Goal: Find specific page/section: Find specific page/section

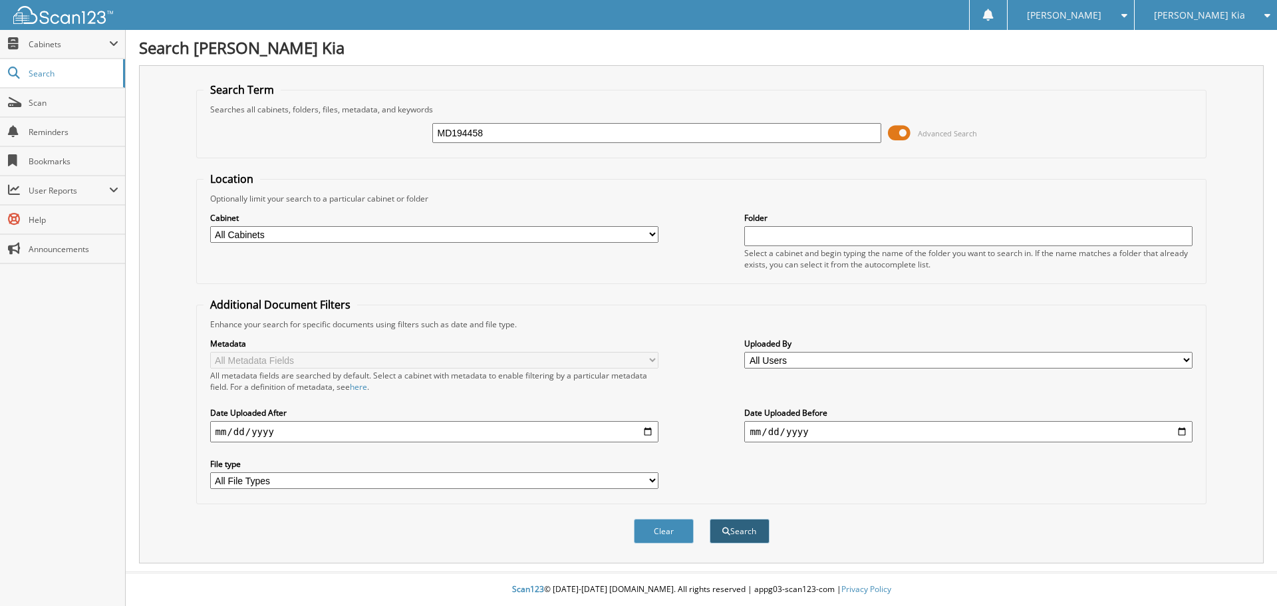
type input "MD194458"
click at [738, 531] on button "Search" at bounding box center [740, 531] width 60 height 25
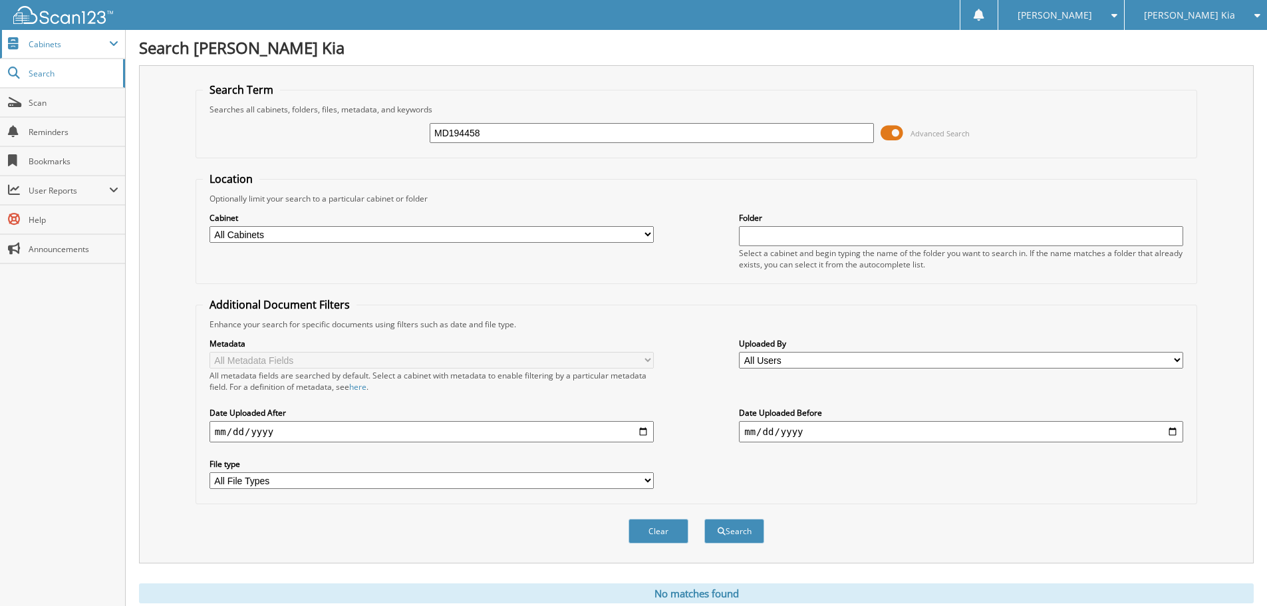
click at [86, 42] on span "Cabinets" at bounding box center [69, 44] width 80 height 11
click at [1192, 17] on div "[PERSON_NAME] Kia" at bounding box center [1195, 15] width 129 height 30
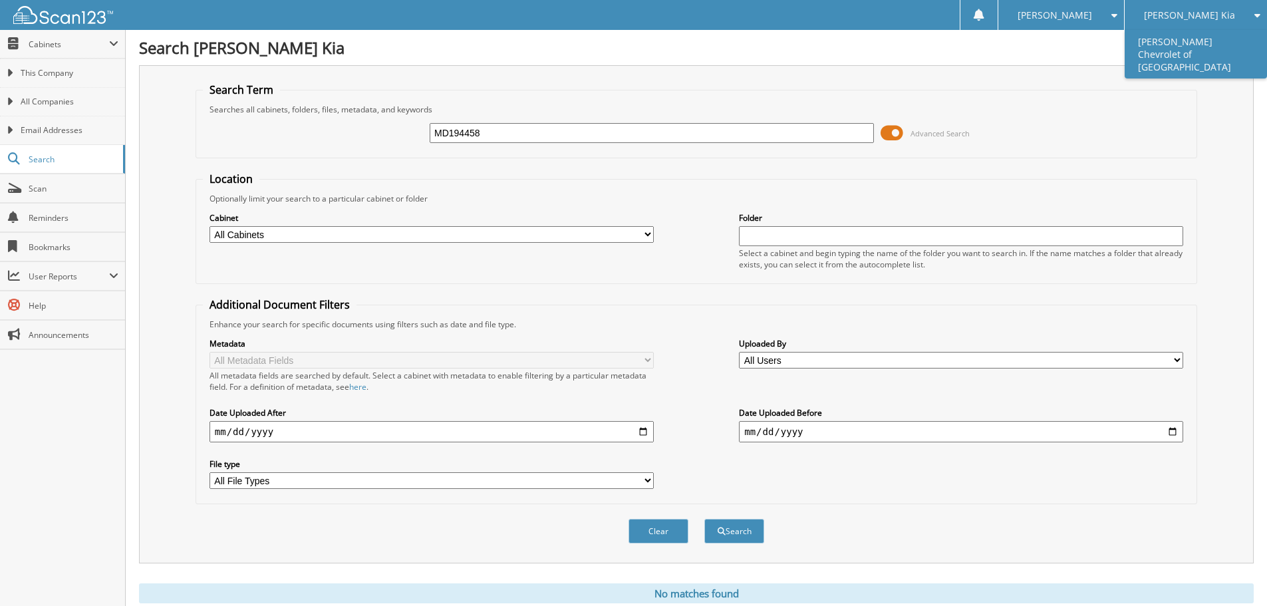
click at [1176, 44] on link "[PERSON_NAME] Chevrolet of [GEOGRAPHIC_DATA]" at bounding box center [1196, 54] width 142 height 49
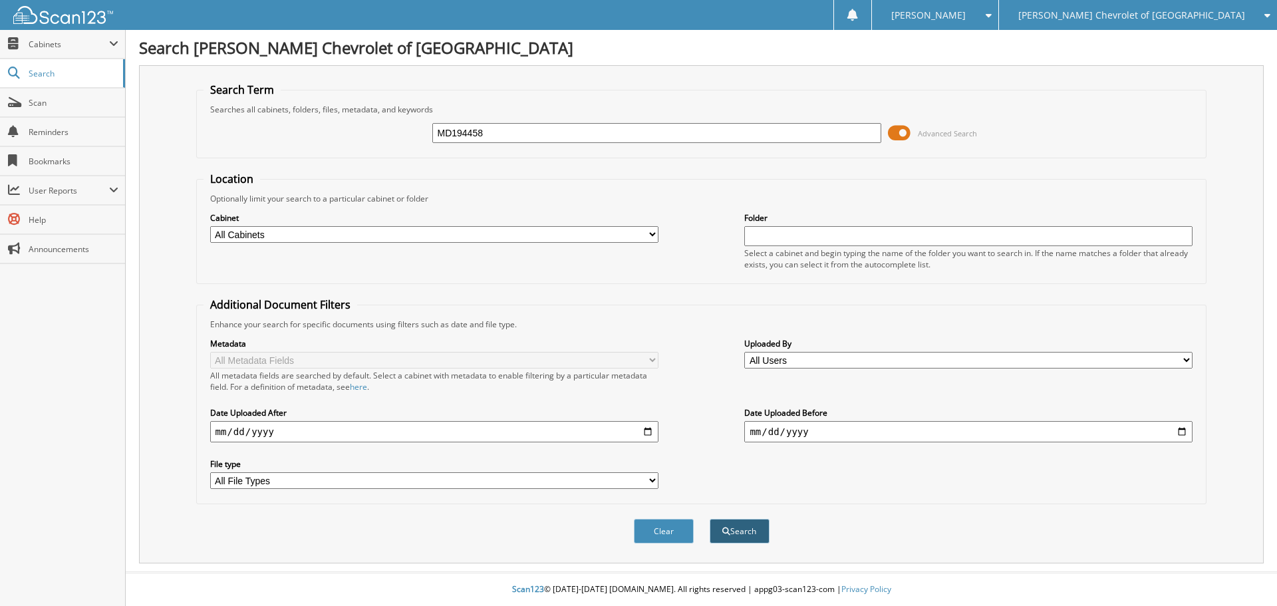
type input "MD194458"
click at [726, 530] on span "submit" at bounding box center [726, 531] width 8 height 8
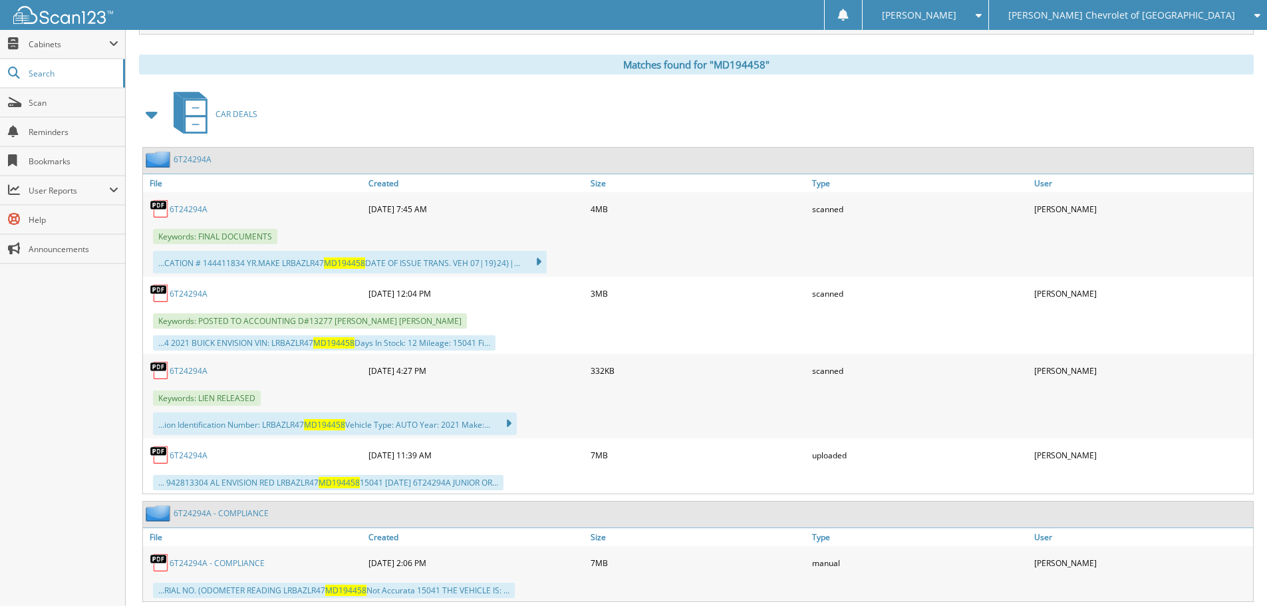
scroll to position [532, 0]
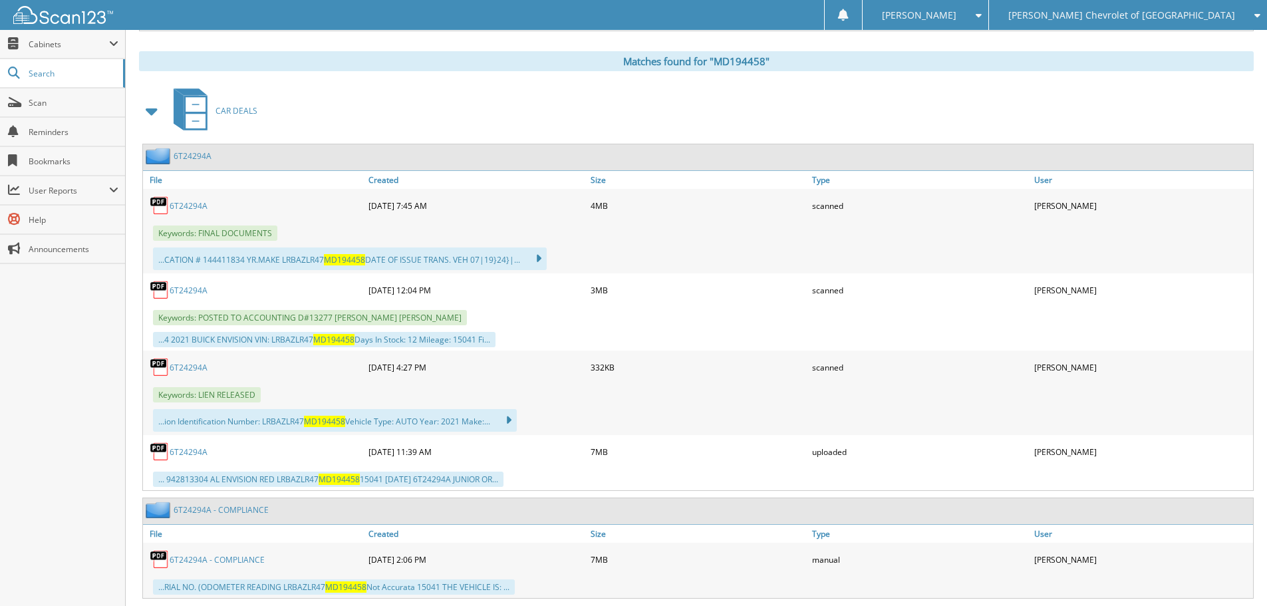
click at [201, 289] on link "6T24294A" at bounding box center [189, 290] width 38 height 11
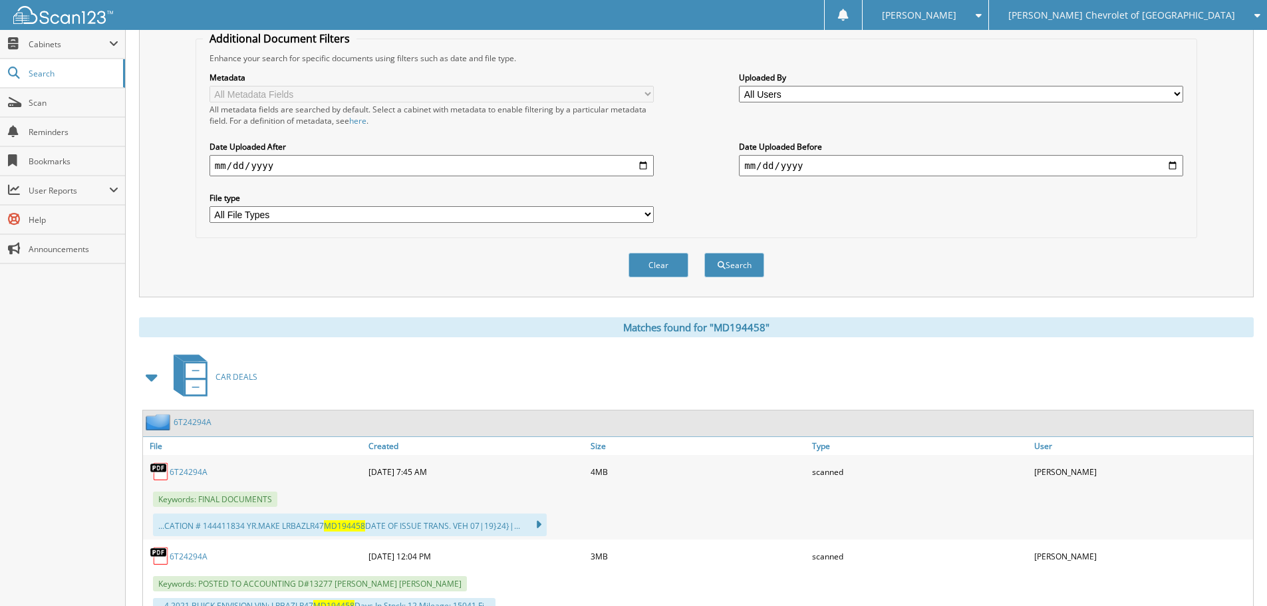
scroll to position [0, 0]
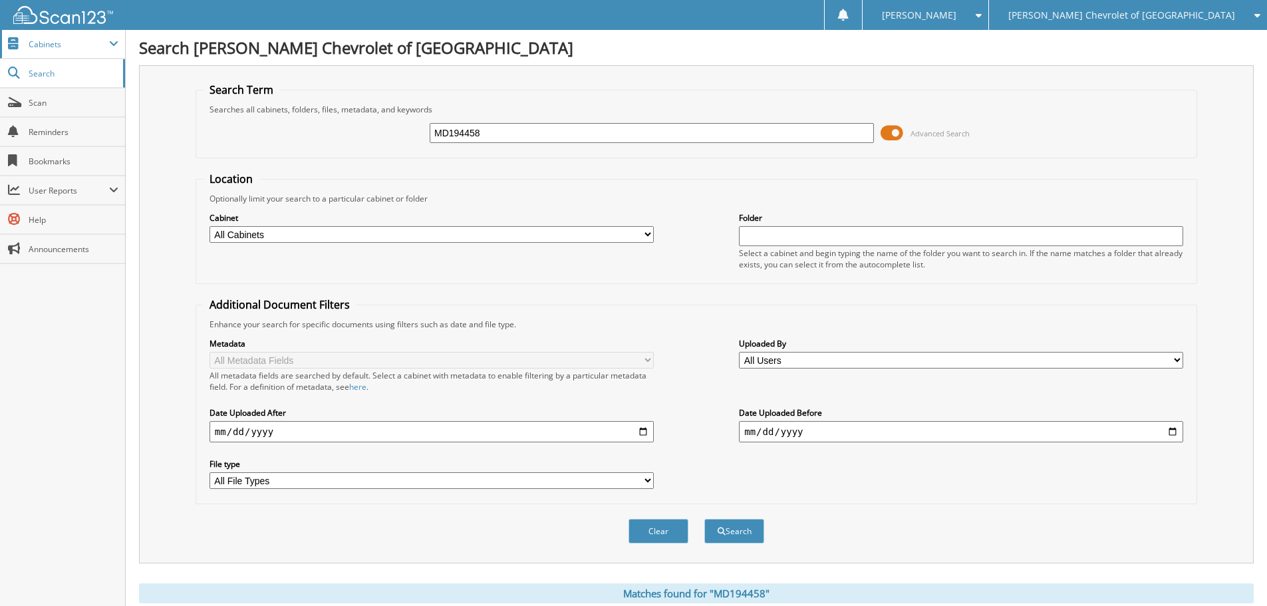
click at [47, 57] on span "Cabinets" at bounding box center [62, 44] width 125 height 29
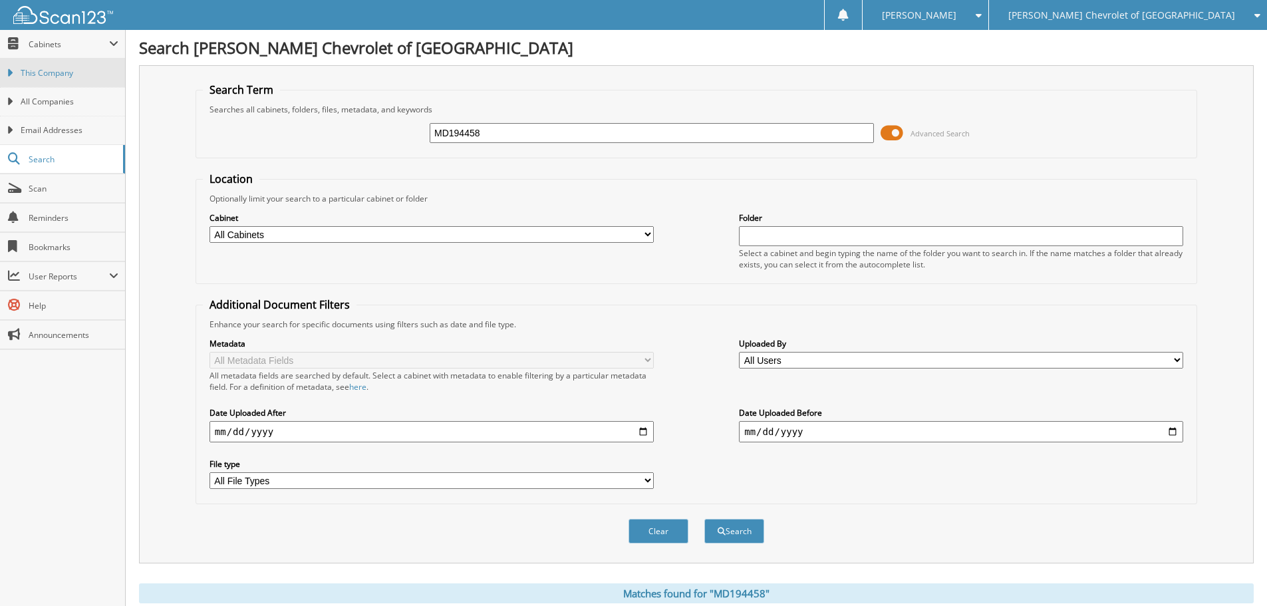
click at [51, 80] on link "This Company" at bounding box center [62, 73] width 125 height 29
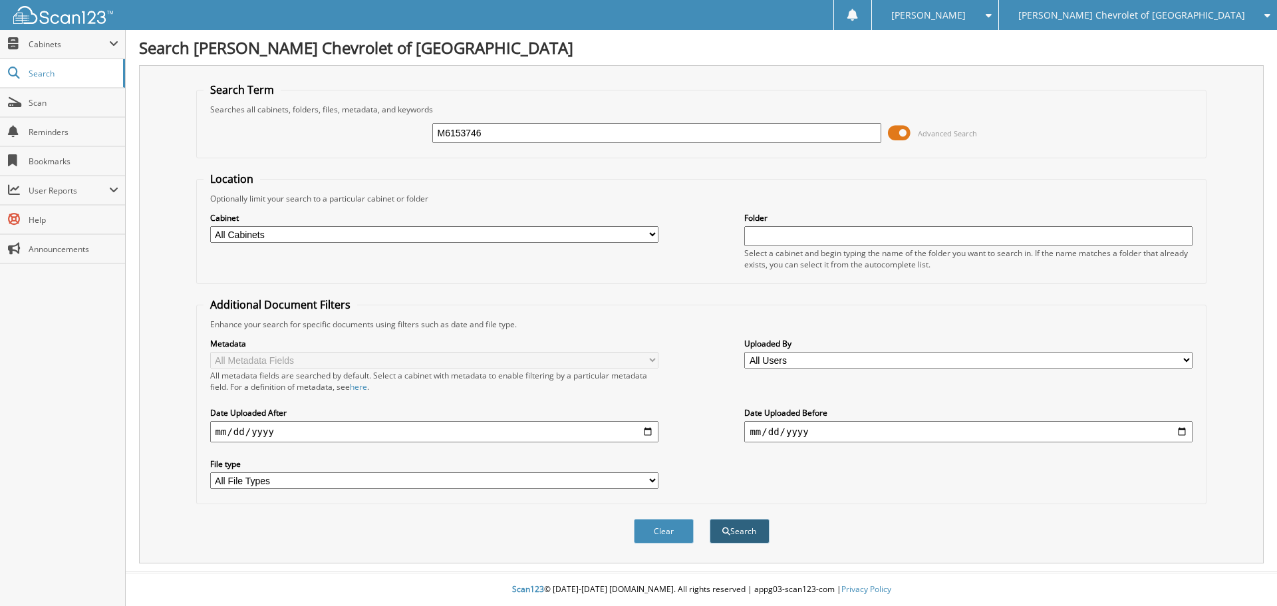
type input "M6153746"
click at [730, 529] on button "Search" at bounding box center [740, 531] width 60 height 25
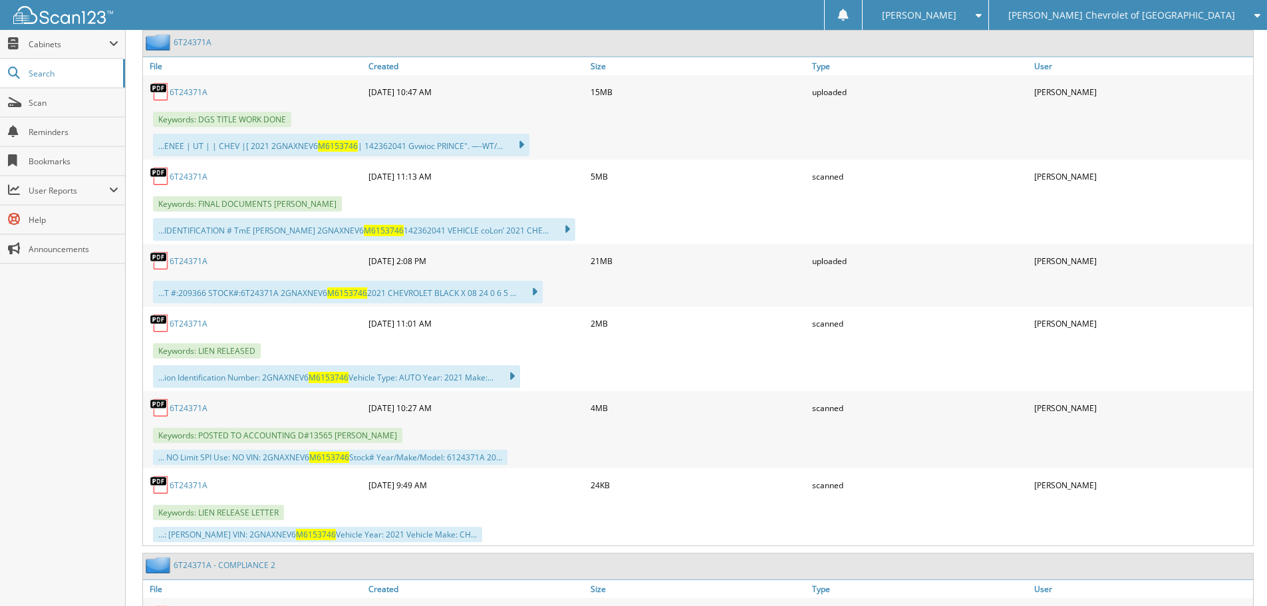
scroll to position [665, 0]
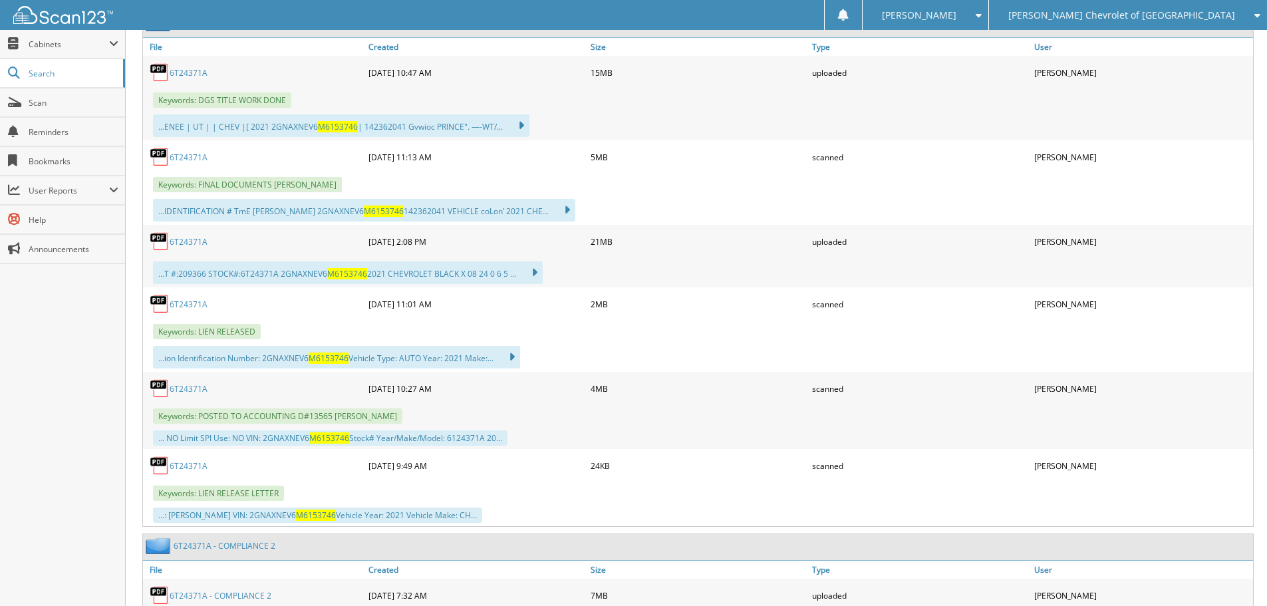
click at [197, 160] on link "6T24371A" at bounding box center [189, 157] width 38 height 11
click at [201, 244] on link "6T24371A" at bounding box center [189, 241] width 38 height 11
click at [68, 107] on span "Scan" at bounding box center [74, 102] width 90 height 11
